Goal: Task Accomplishment & Management: Complete application form

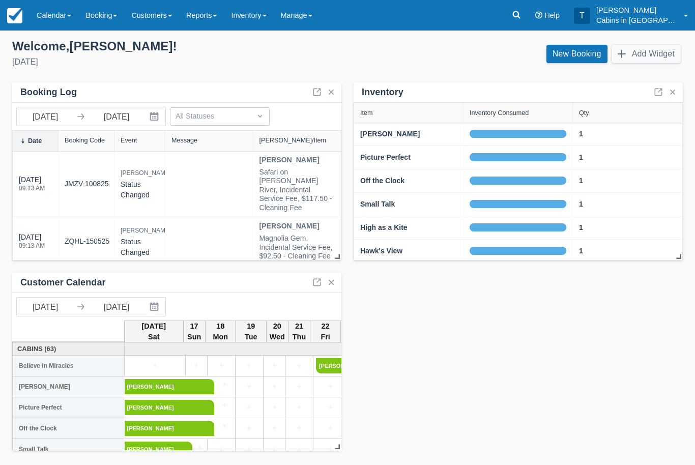
click at [110, 15] on link "Booking" at bounding box center [101, 15] width 46 height 31
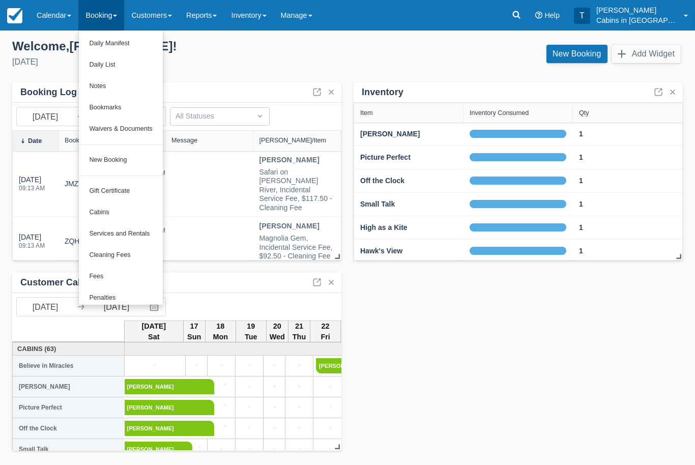
click at [140, 156] on link "New Booking" at bounding box center [120, 159] width 83 height 21
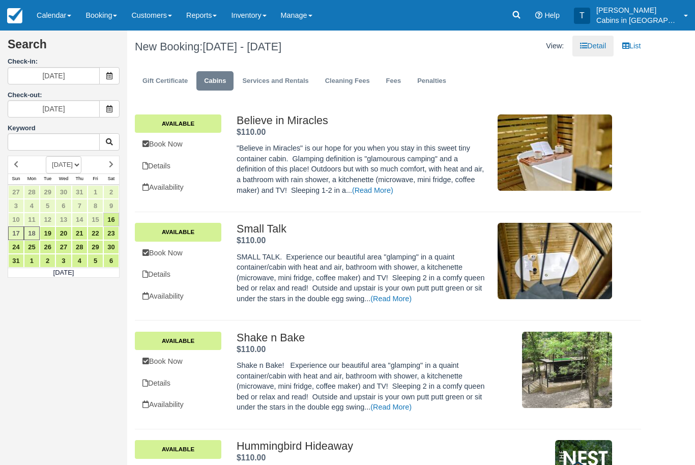
click at [113, 76] on span at bounding box center [109, 75] width 20 height 17
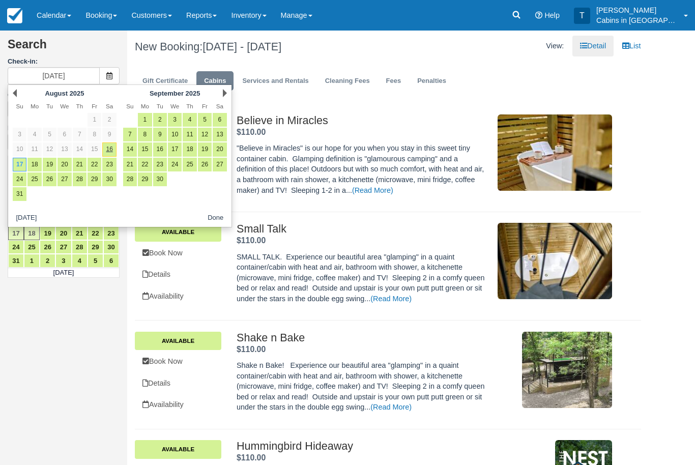
click at [207, 17] on link "Reports" at bounding box center [201, 15] width 45 height 31
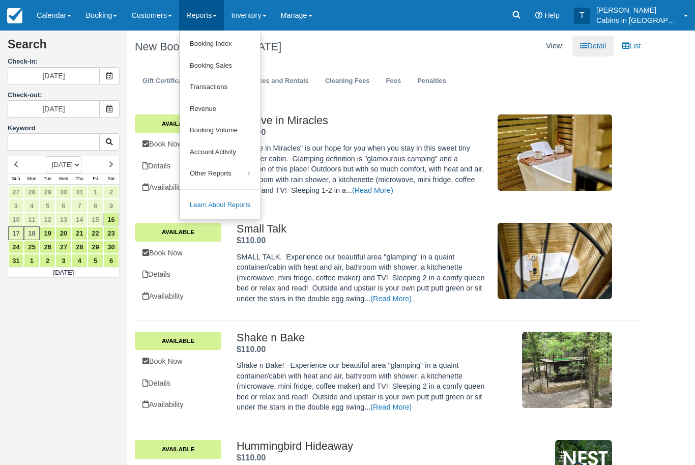
click at [247, 43] on link "Booking Index" at bounding box center [219, 44] width 81 height 22
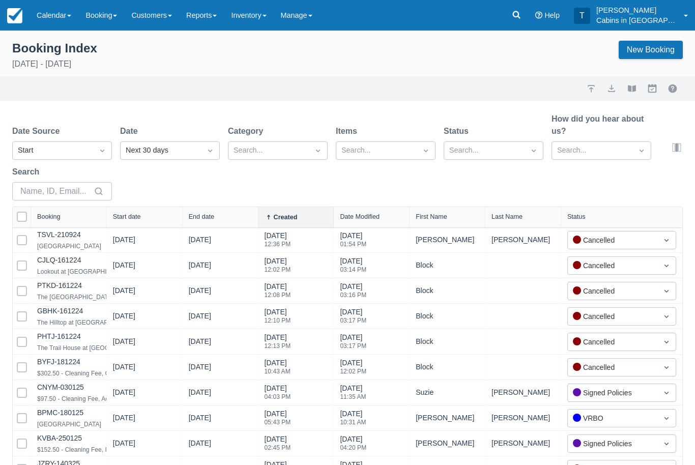
select select "25"
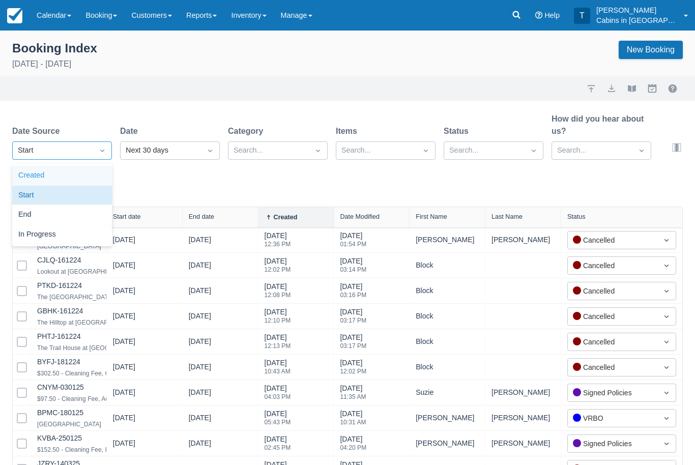
click at [78, 179] on div "Created" at bounding box center [62, 176] width 100 height 20
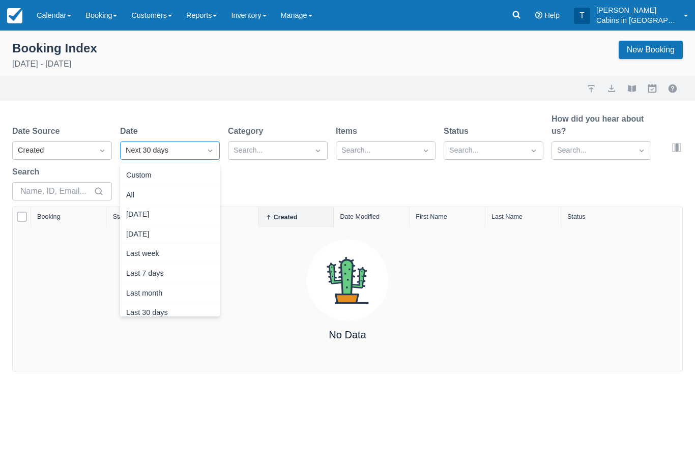
click at [181, 217] on div "[DATE]" at bounding box center [170, 215] width 100 height 20
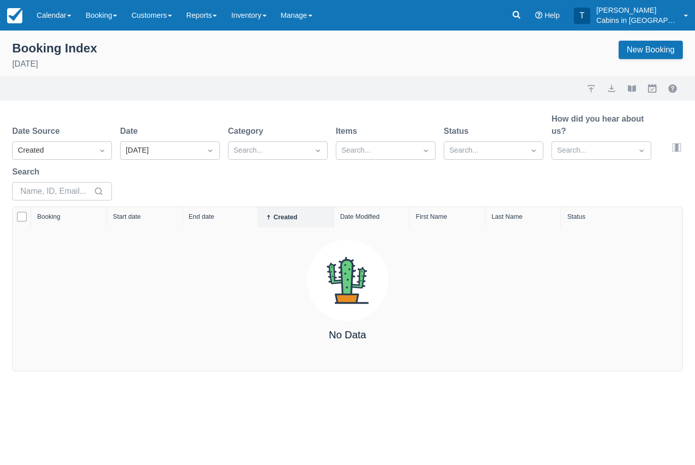
click at [109, 9] on link "Booking" at bounding box center [101, 15] width 46 height 31
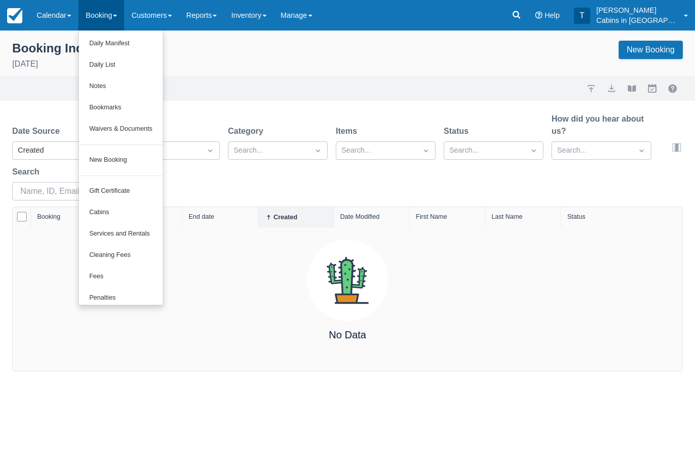
click at [135, 155] on link "New Booking" at bounding box center [120, 159] width 83 height 21
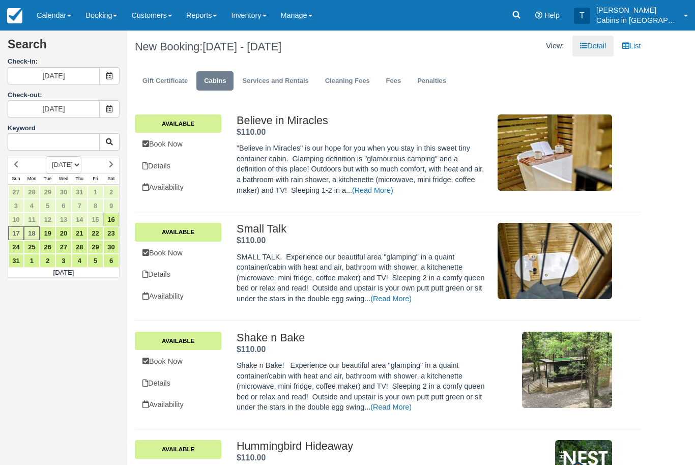
click at [113, 75] on span at bounding box center [109, 75] width 20 height 17
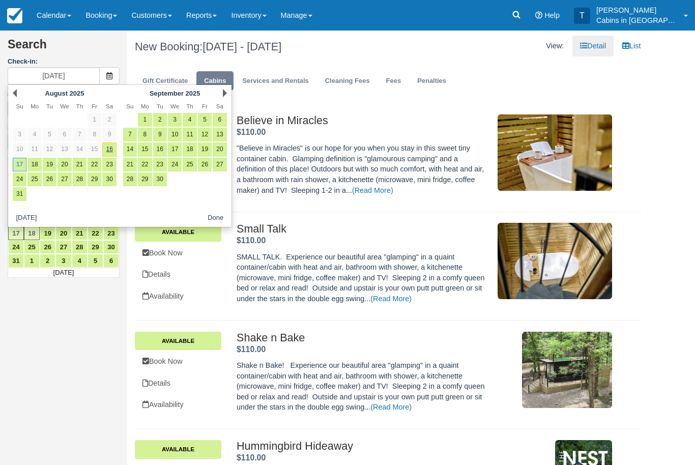
click at [227, 97] on link "Next" at bounding box center [225, 93] width 4 height 8
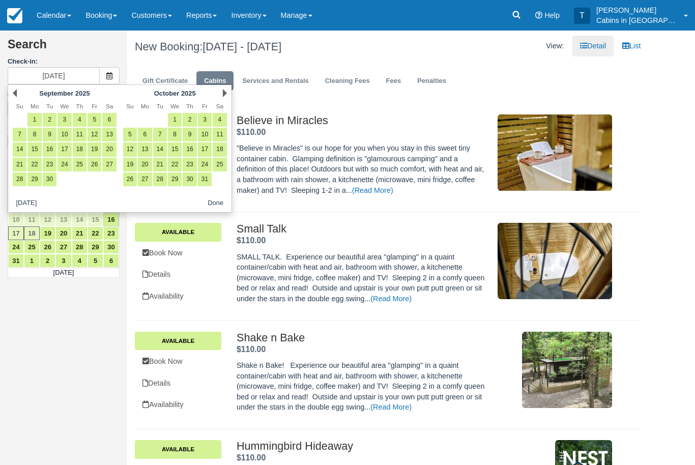
click at [207, 175] on link "31" at bounding box center [205, 179] width 14 height 14
type input "[DATE]"
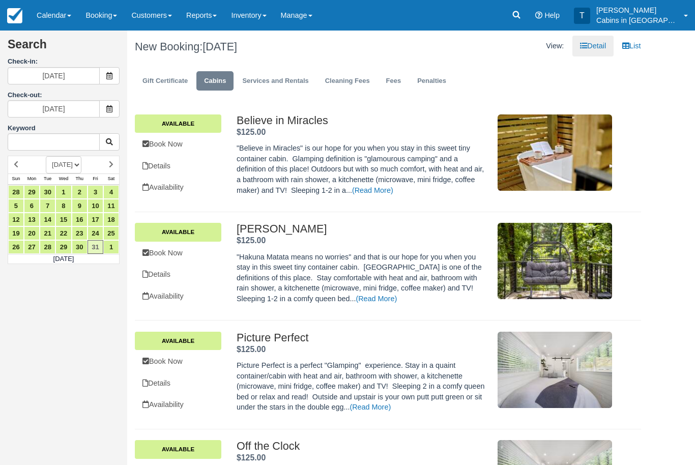
click at [116, 111] on span at bounding box center [109, 108] width 20 height 17
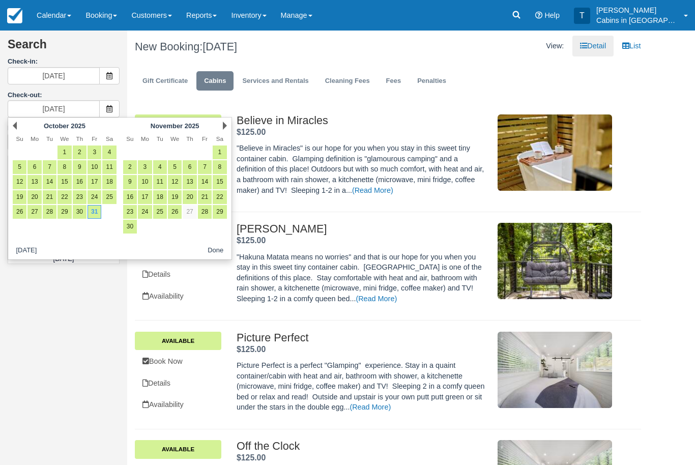
click at [83, 153] on link "2" at bounding box center [80, 152] width 14 height 14
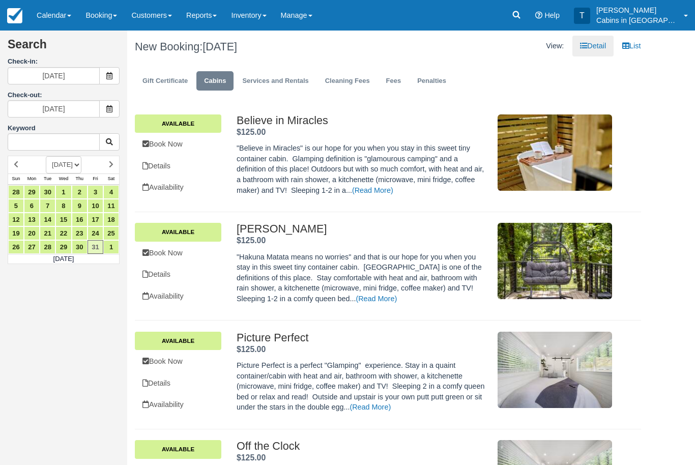
click at [113, 102] on span at bounding box center [109, 108] width 20 height 17
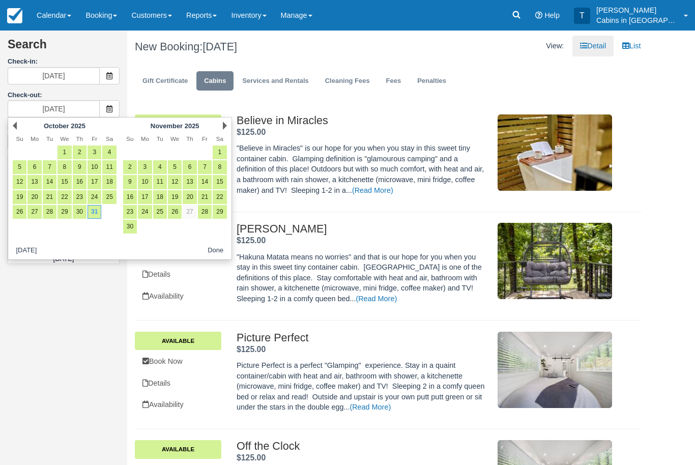
click at [80, 152] on link "2" at bounding box center [80, 152] width 14 height 14
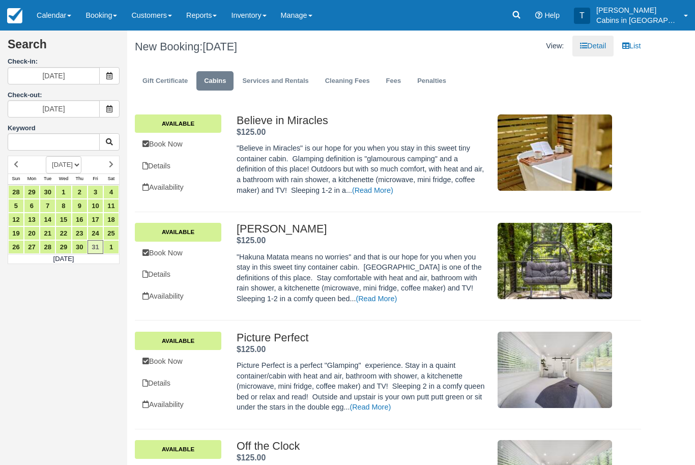
click at [108, 107] on icon at bounding box center [109, 108] width 7 height 7
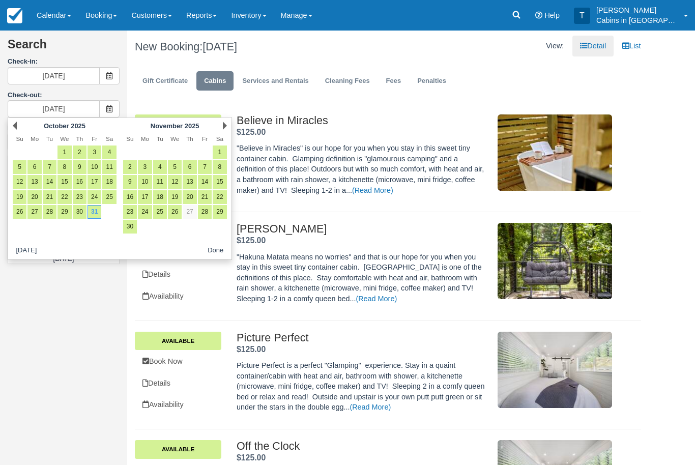
click at [130, 161] on link "2" at bounding box center [130, 167] width 14 height 14
type input "11/02/25"
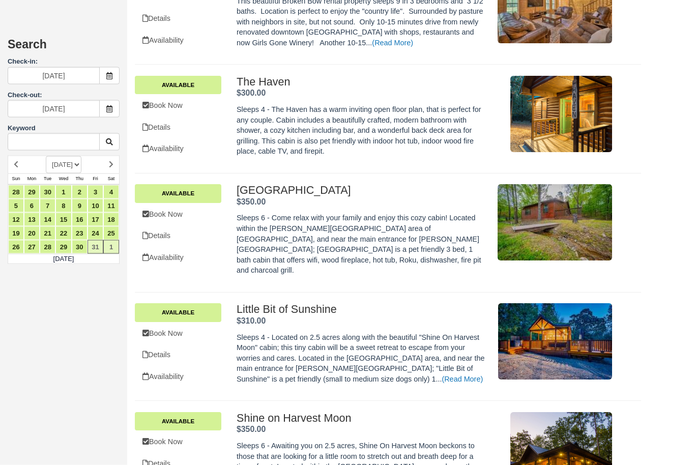
scroll to position [1647, 0]
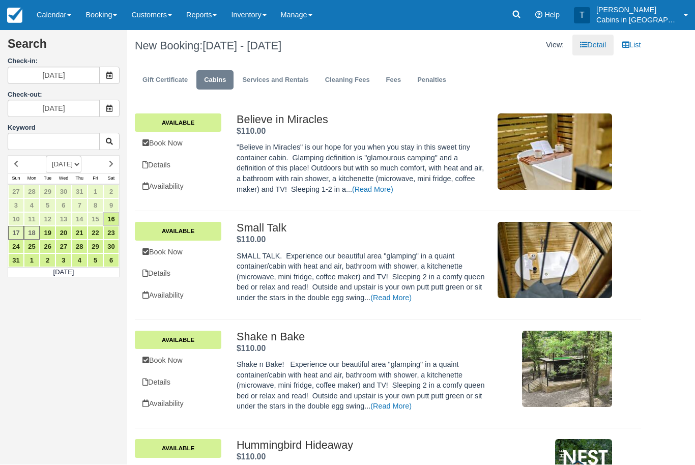
scroll to position [1, 0]
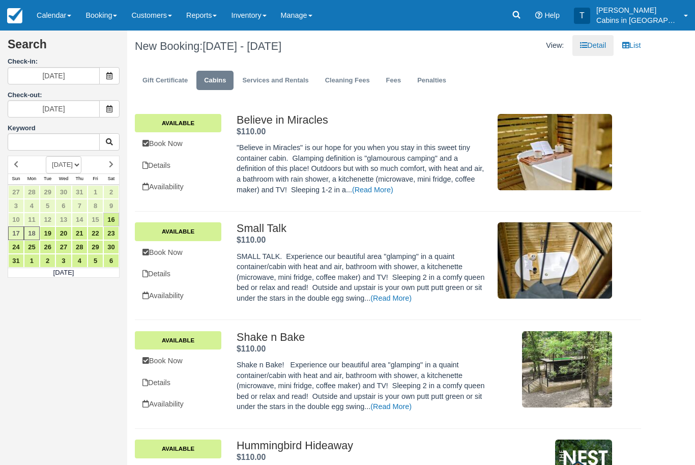
click at [107, 72] on icon at bounding box center [109, 75] width 7 height 7
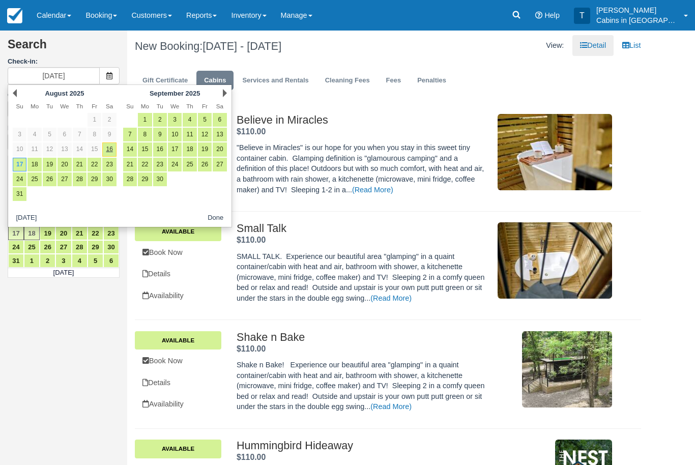
click at [225, 95] on link "Next" at bounding box center [225, 93] width 4 height 8
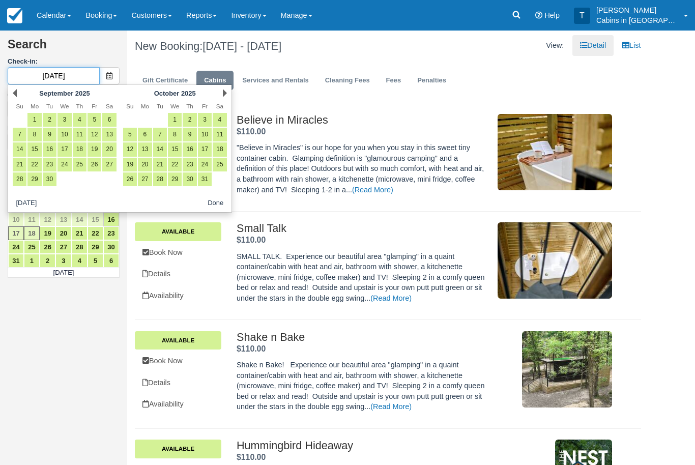
scroll to position [0, 0]
click at [209, 172] on link "31" at bounding box center [205, 179] width 14 height 14
type input "[DATE]"
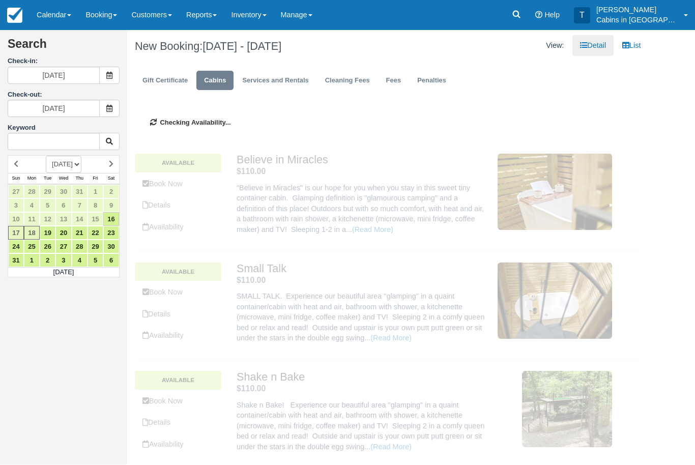
scroll to position [1, 0]
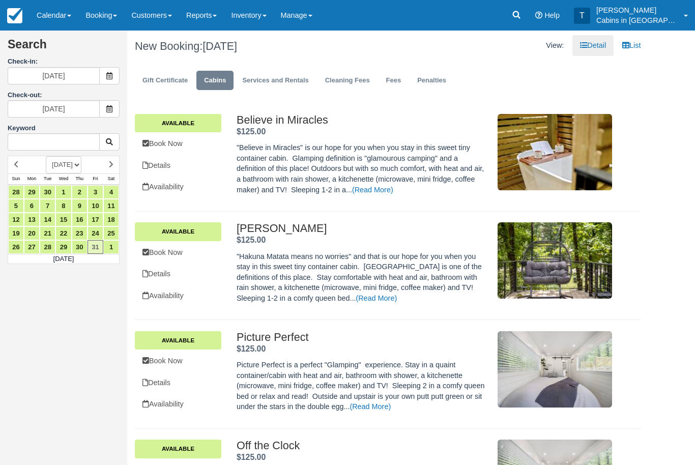
click at [113, 110] on span at bounding box center [109, 108] width 20 height 17
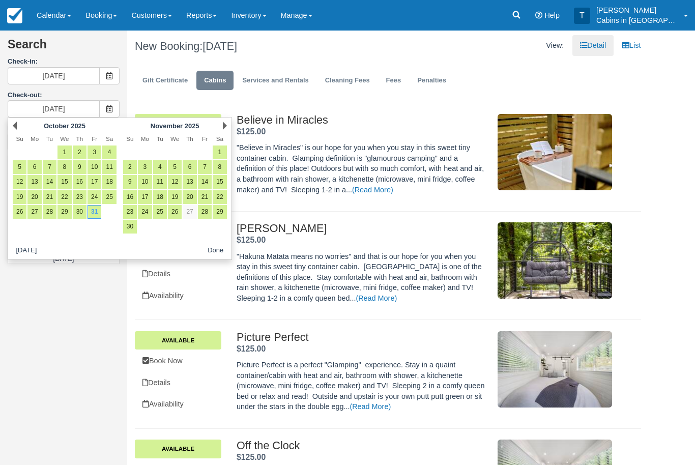
click at [129, 164] on link "2" at bounding box center [130, 167] width 14 height 14
type input "[DATE]"
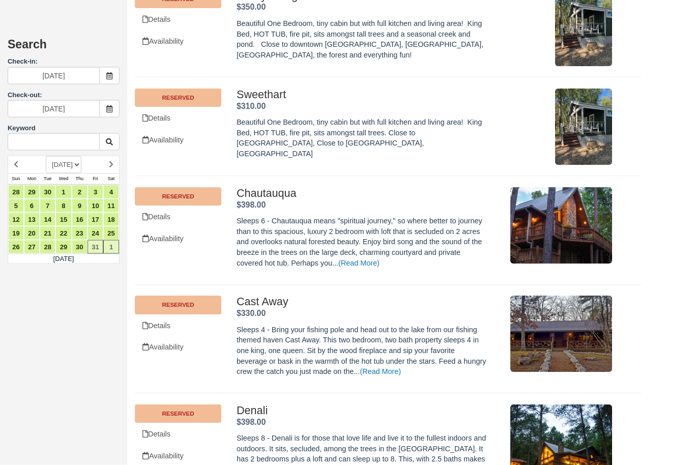
scroll to position [4805, 0]
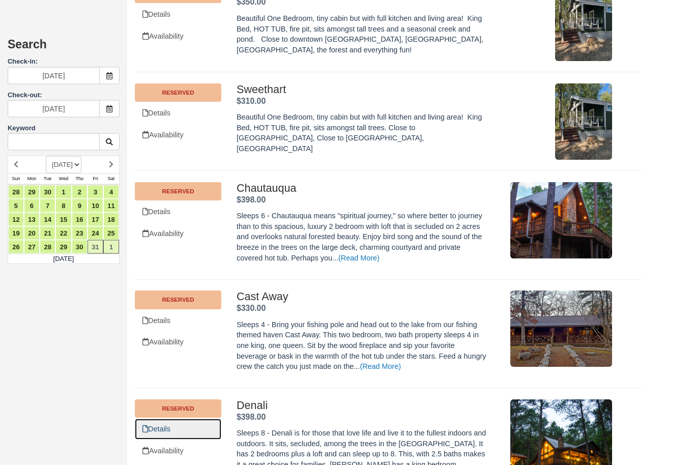
click at [176, 419] on link "Details" at bounding box center [178, 429] width 86 height 21
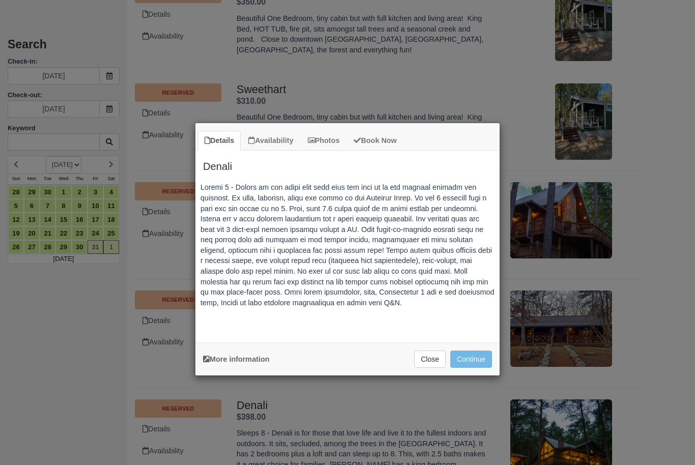
click at [428, 359] on button "Close" at bounding box center [430, 358] width 32 height 17
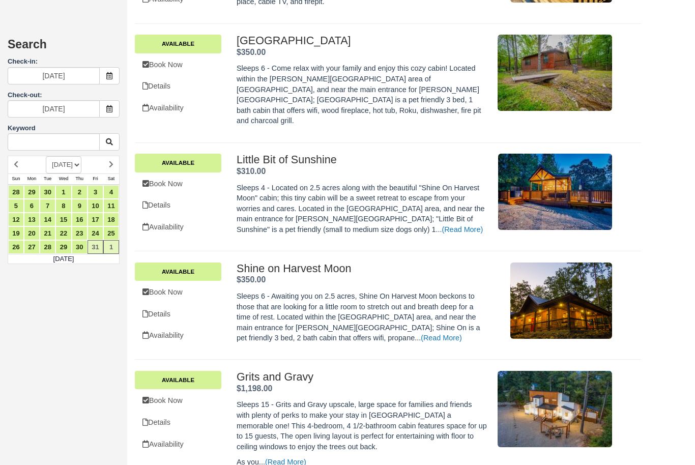
scroll to position [1814, 0]
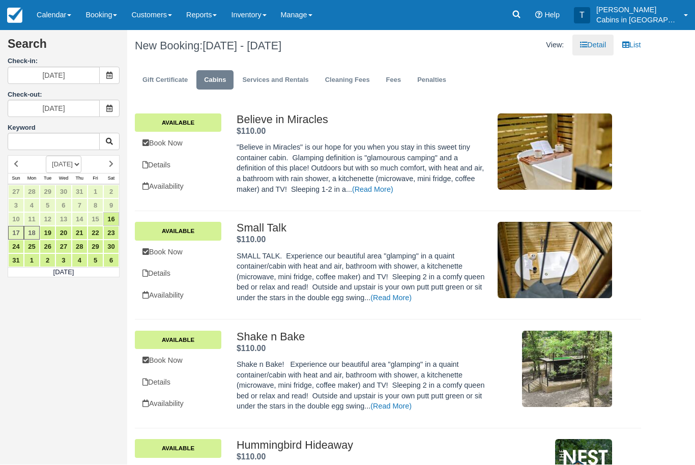
scroll to position [1, 0]
